Goal: Transaction & Acquisition: Purchase product/service

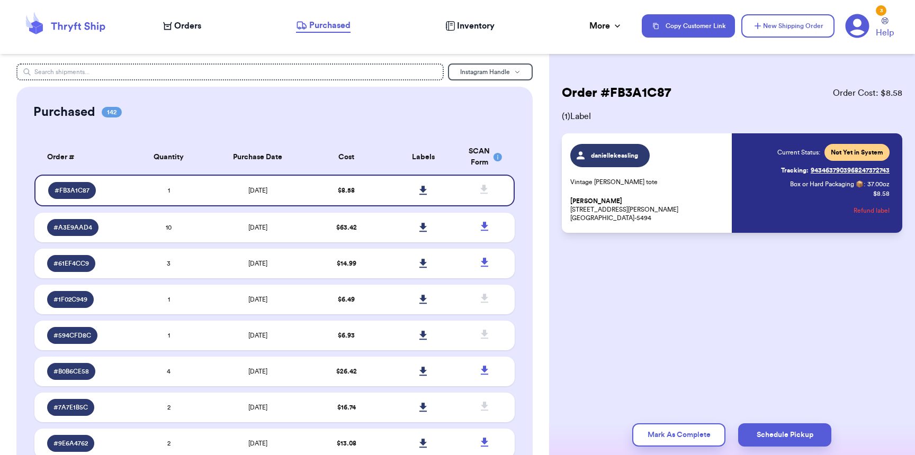
click at [197, 27] on span "Orders" at bounding box center [187, 26] width 27 height 13
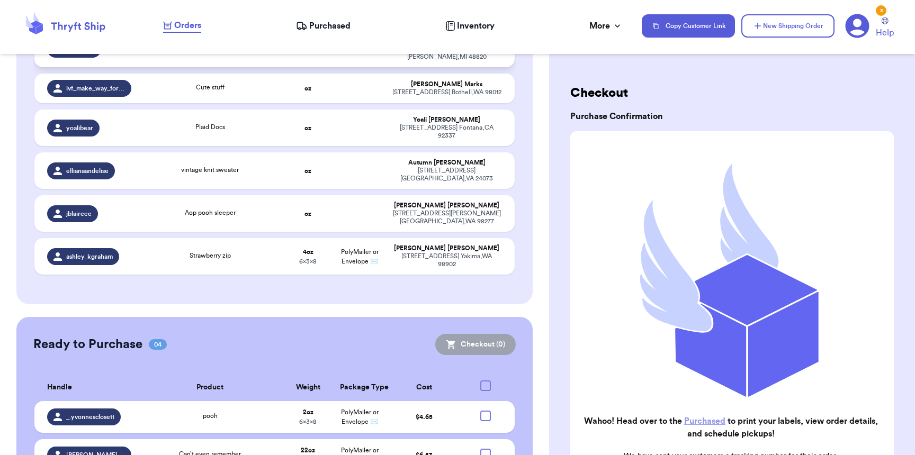
scroll to position [501, 0]
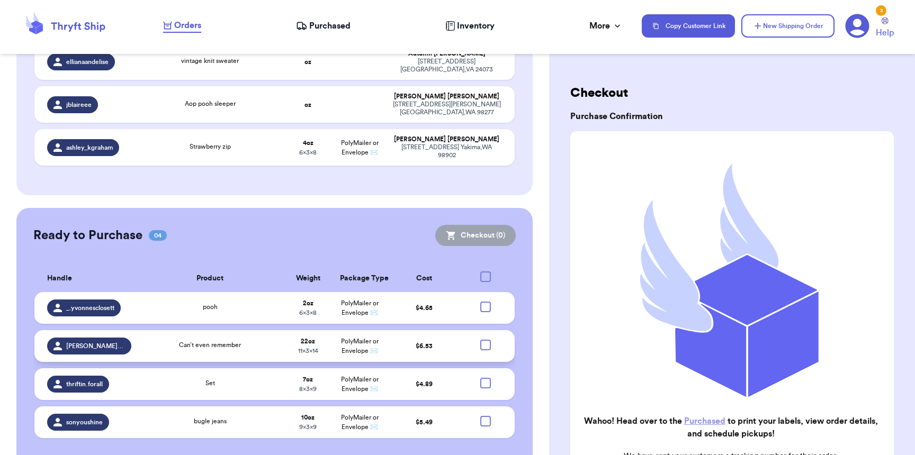
click at [482, 340] on div at bounding box center [485, 345] width 11 height 11
click at [485, 339] on input "checkbox" at bounding box center [485, 339] width 1 height 1
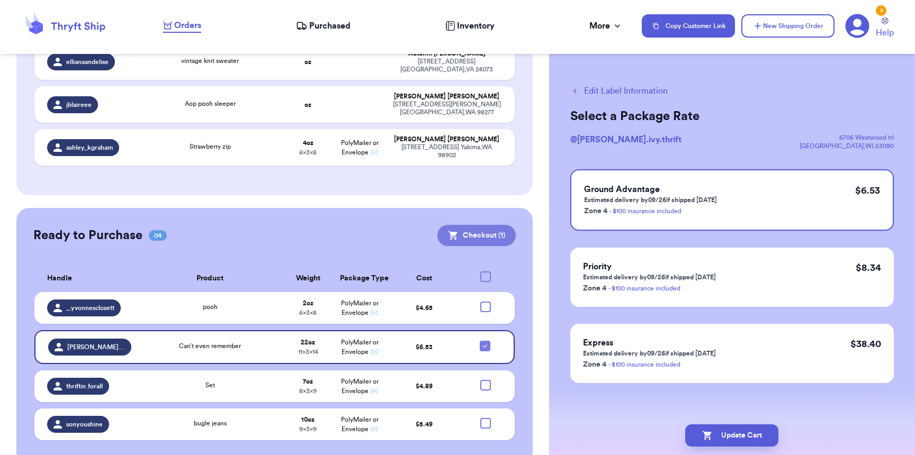
click at [491, 225] on button "Checkout ( 1 )" at bounding box center [476, 235] width 78 height 21
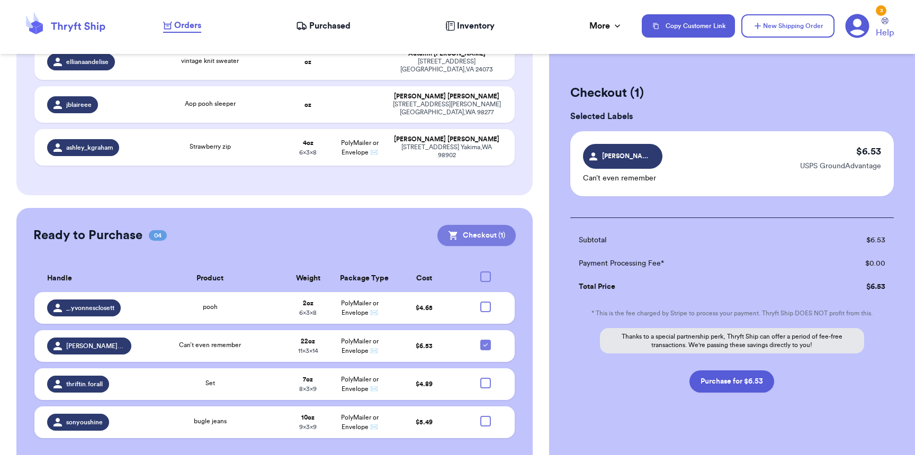
click at [461, 225] on button "Checkout ( 1 )" at bounding box center [476, 235] width 78 height 21
click at [717, 374] on button "Purchase for $6.53" at bounding box center [731, 381] width 85 height 22
checkbox input "false"
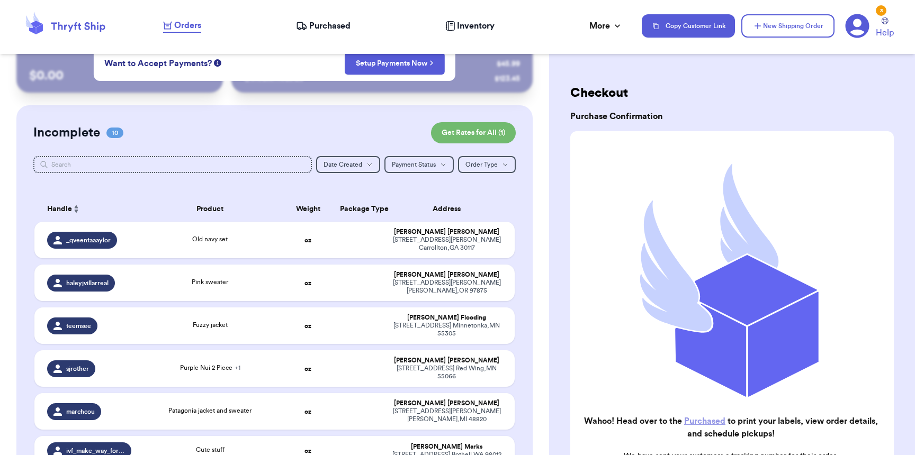
scroll to position [0, 0]
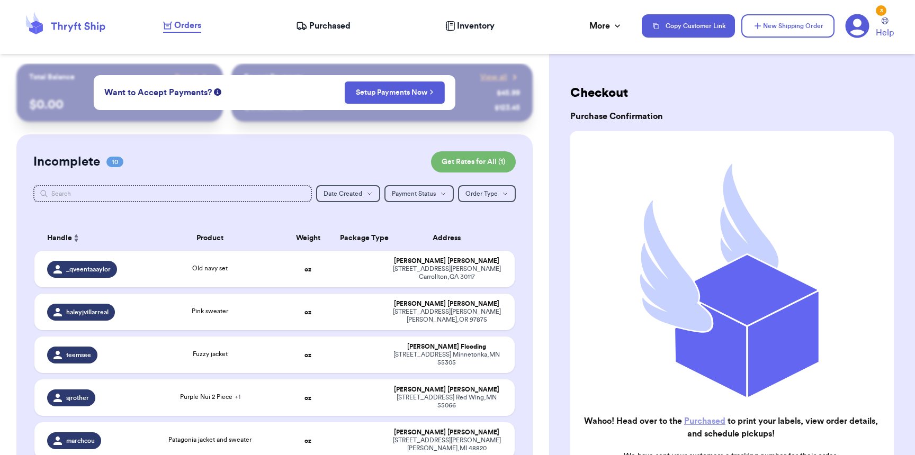
click at [318, 31] on span "Purchased" at bounding box center [329, 26] width 41 height 13
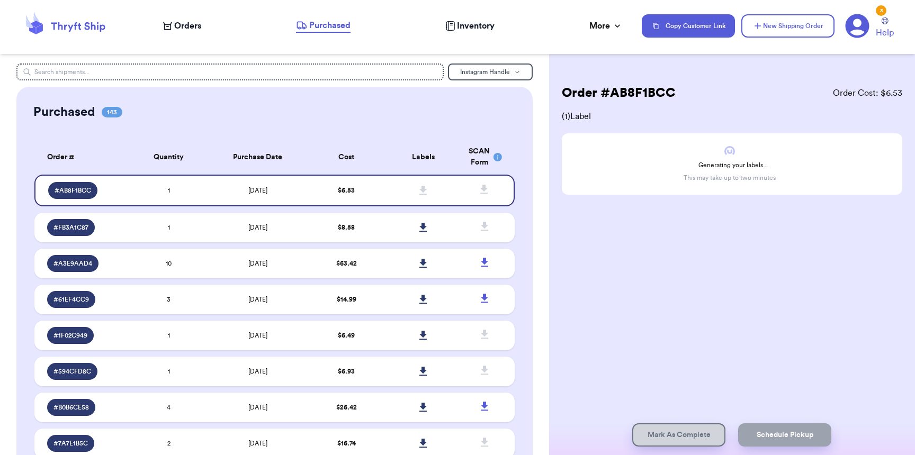
click at [185, 25] on span "Orders" at bounding box center [187, 26] width 27 height 13
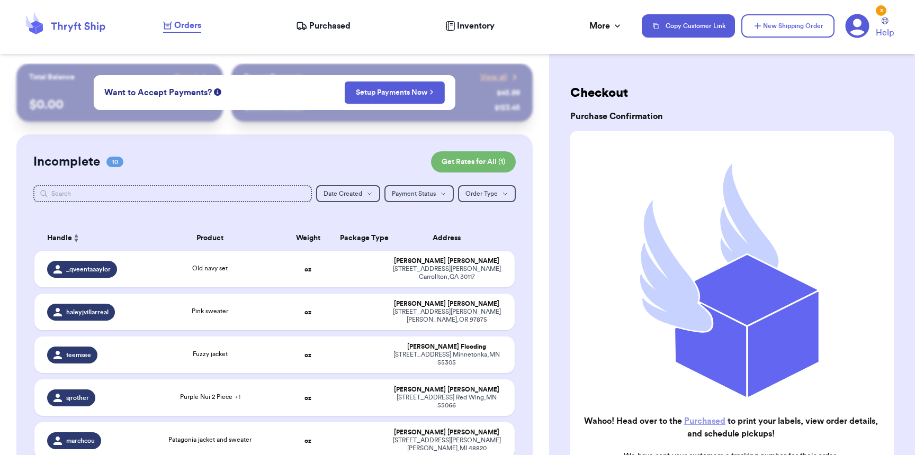
click at [320, 26] on span "Purchased" at bounding box center [329, 26] width 41 height 13
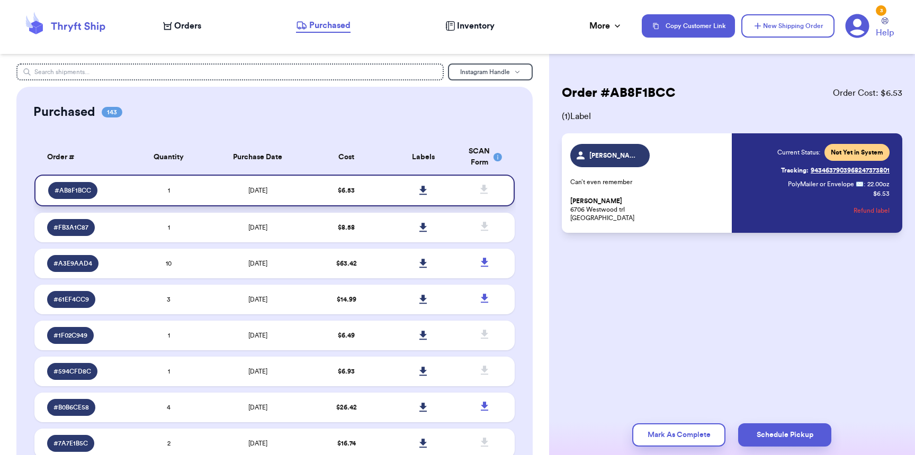
click at [419, 195] on link at bounding box center [422, 190] width 23 height 23
